Goal: Check status: Check status

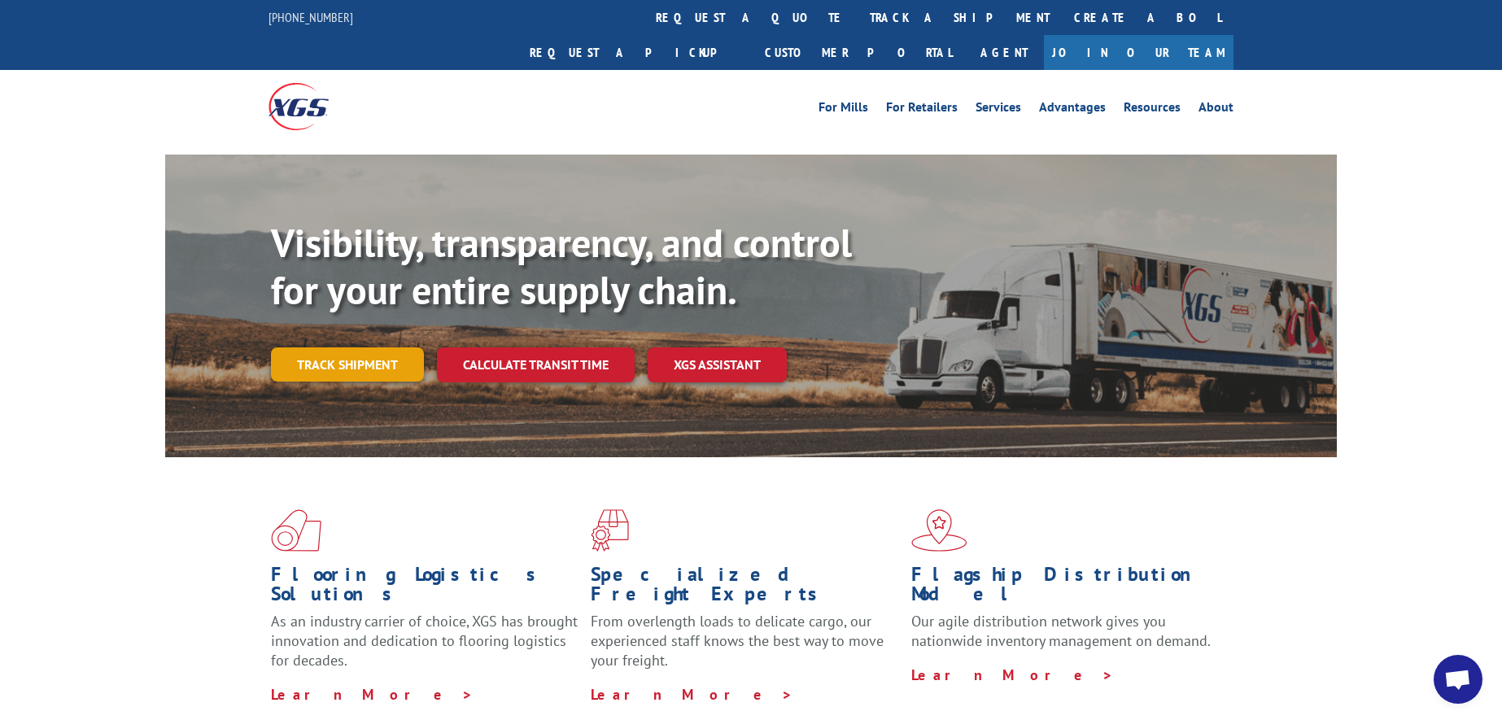
click at [399, 347] on link "Track shipment" at bounding box center [347, 364] width 153 height 34
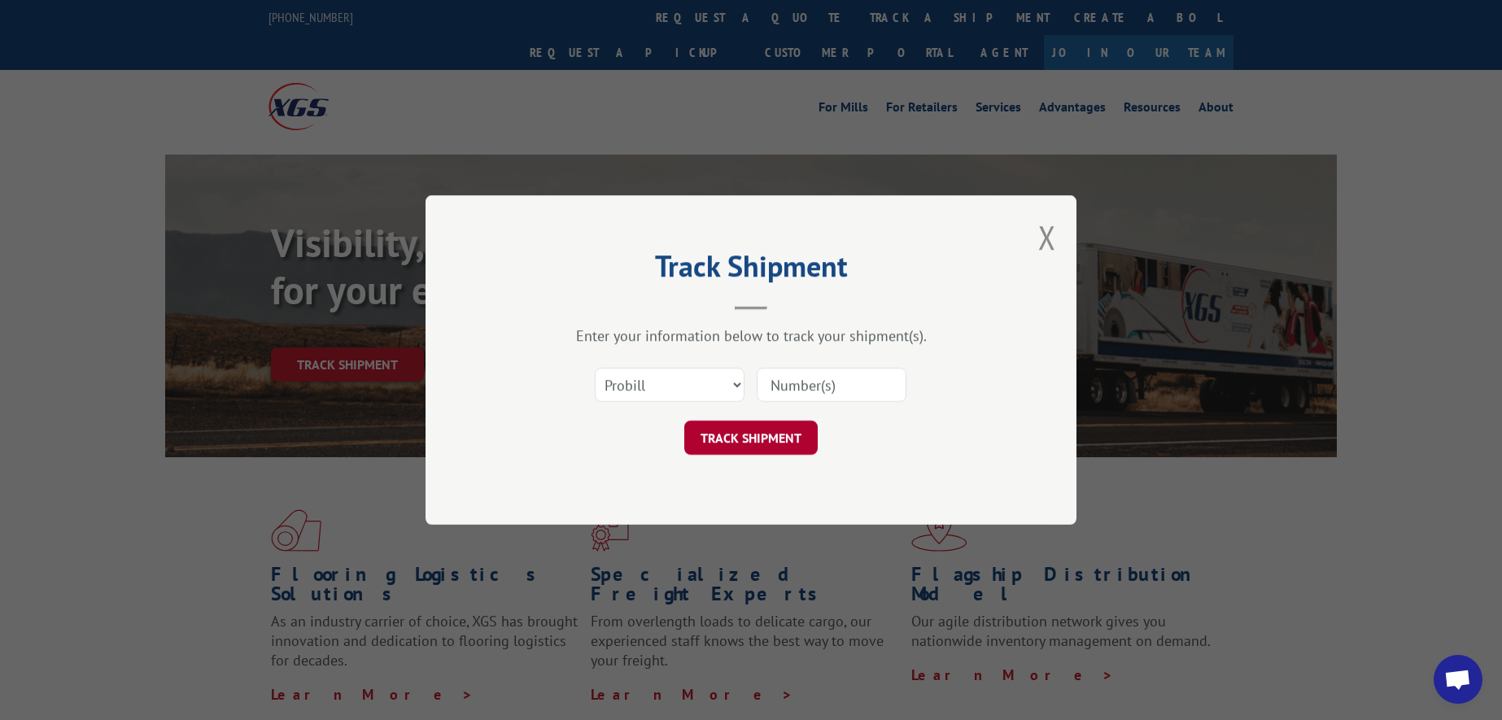
click at [749, 438] on button "TRACK SHIPMENT" at bounding box center [750, 438] width 133 height 34
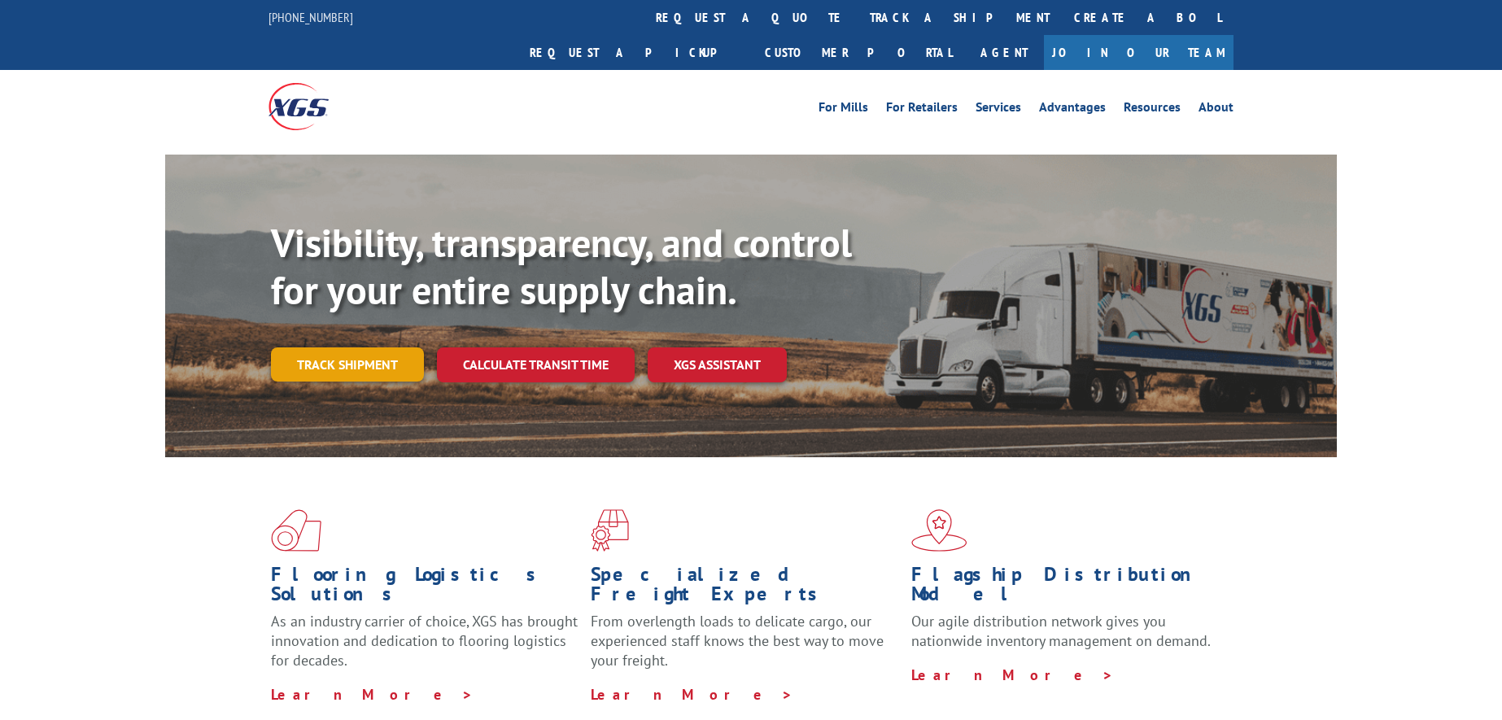
click at [383, 347] on link "Track shipment" at bounding box center [347, 364] width 153 height 34
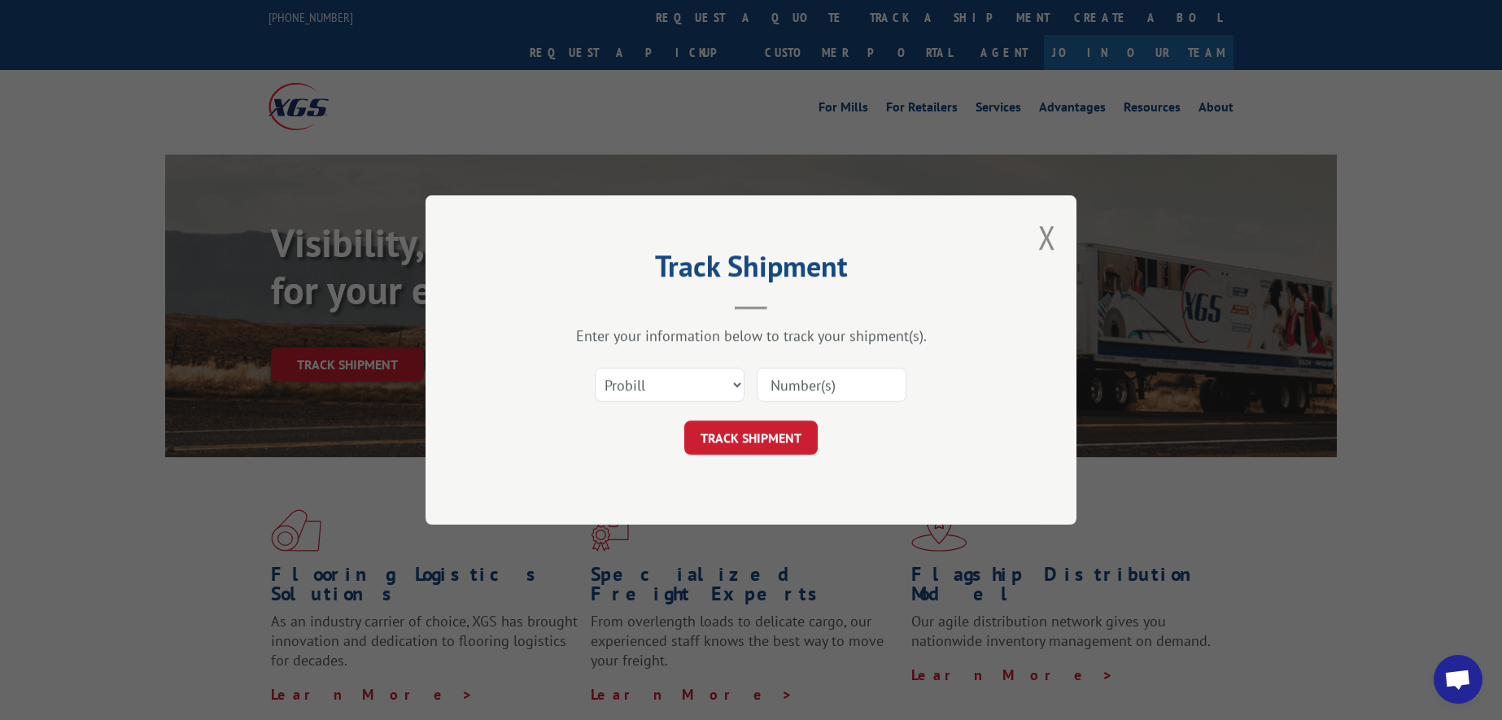
click at [791, 393] on input at bounding box center [832, 385] width 150 height 34
paste input "17637541"
type input "17637541"
click at [769, 436] on button "TRACK SHIPMENT" at bounding box center [750, 438] width 133 height 34
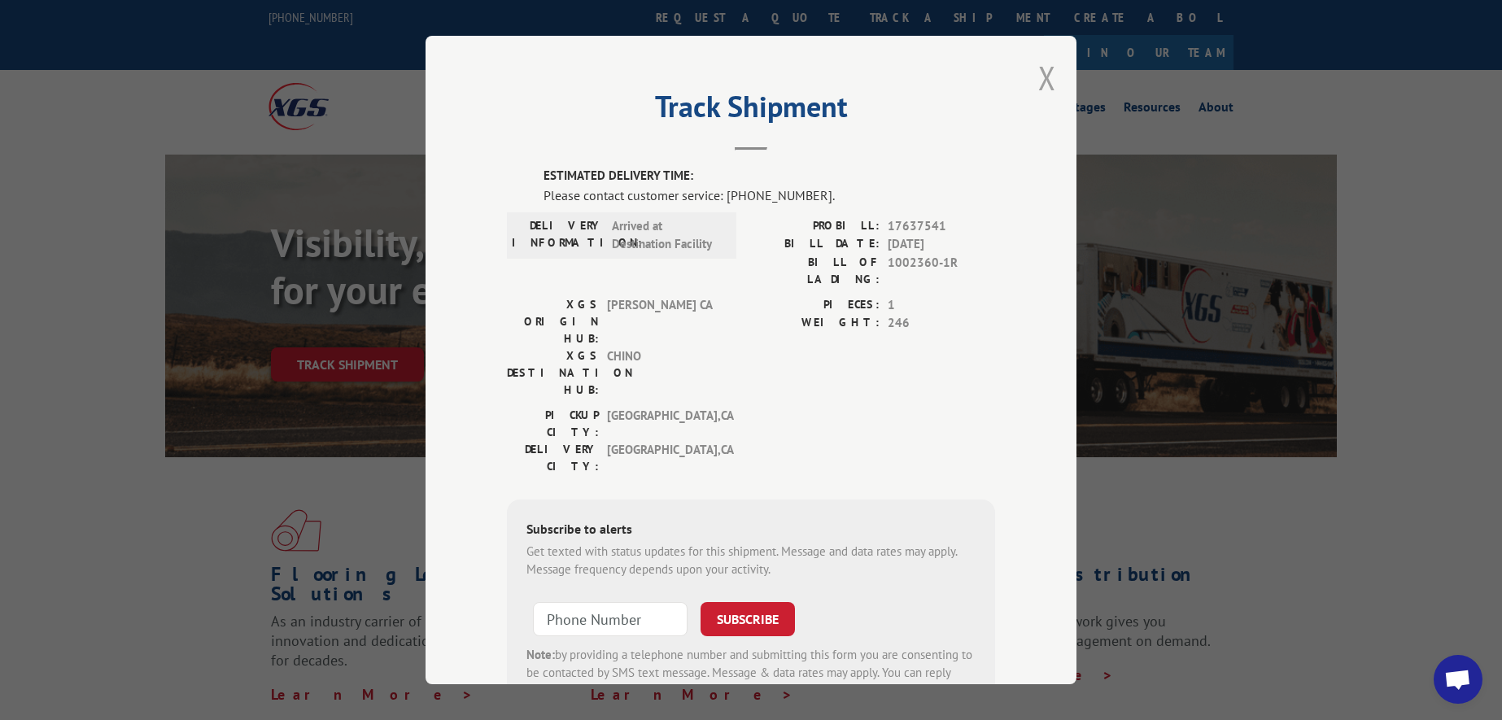
click at [1043, 76] on button "Close modal" at bounding box center [1047, 77] width 18 height 43
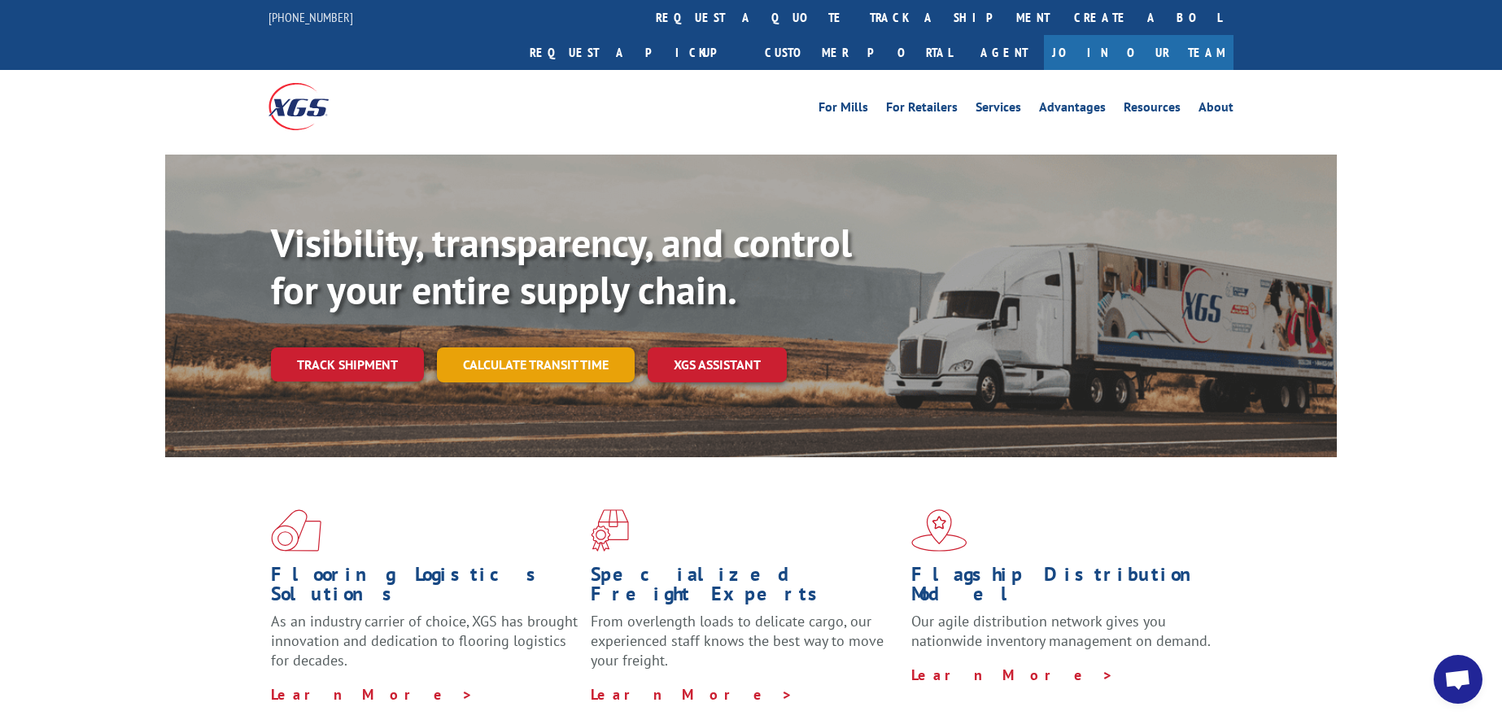
click at [530, 347] on link "Calculate transit time" at bounding box center [536, 364] width 198 height 35
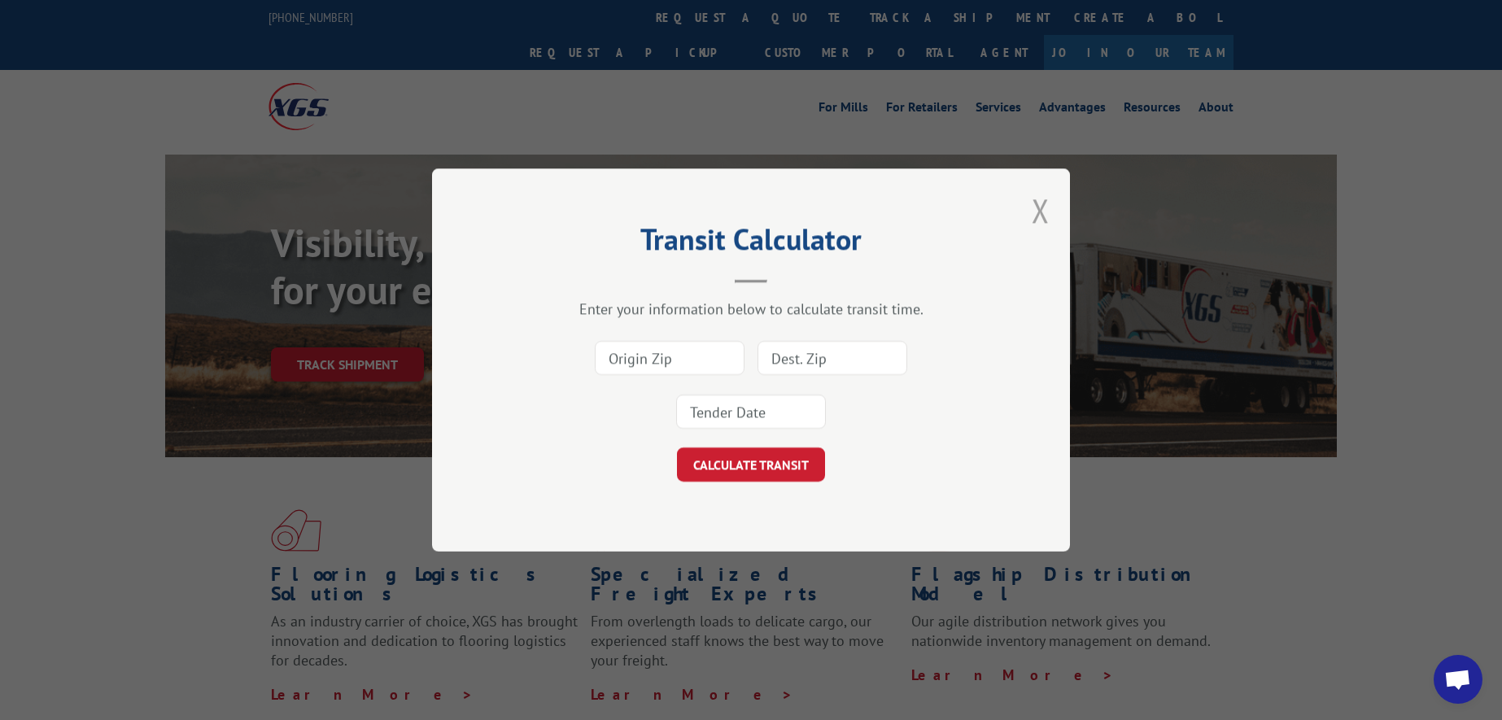
click at [1034, 211] on button "Close modal" at bounding box center [1041, 210] width 18 height 43
